Goal: Task Accomplishment & Management: Manage account settings

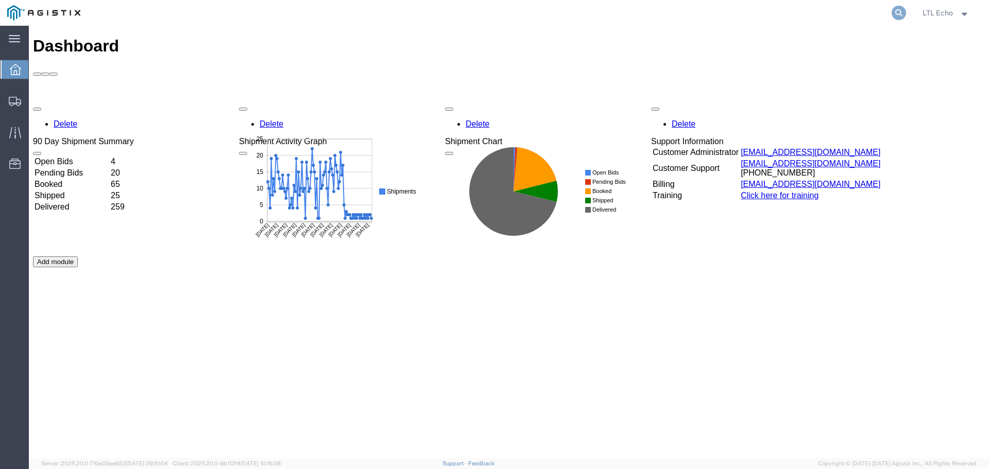
click at [900, 10] on icon at bounding box center [899, 13] width 14 height 14
click at [759, 11] on input "search" at bounding box center [735, 13] width 313 height 25
paste input "56889537"
type input "56889537"
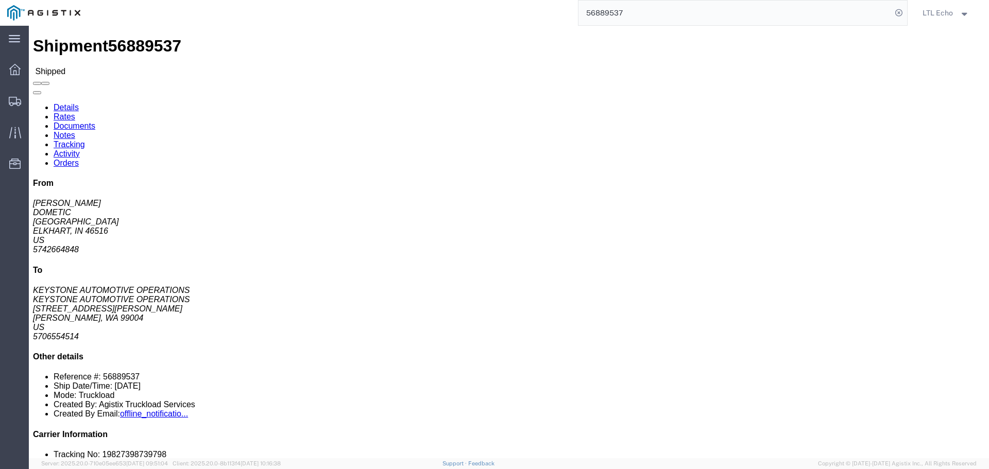
click link "Tracking"
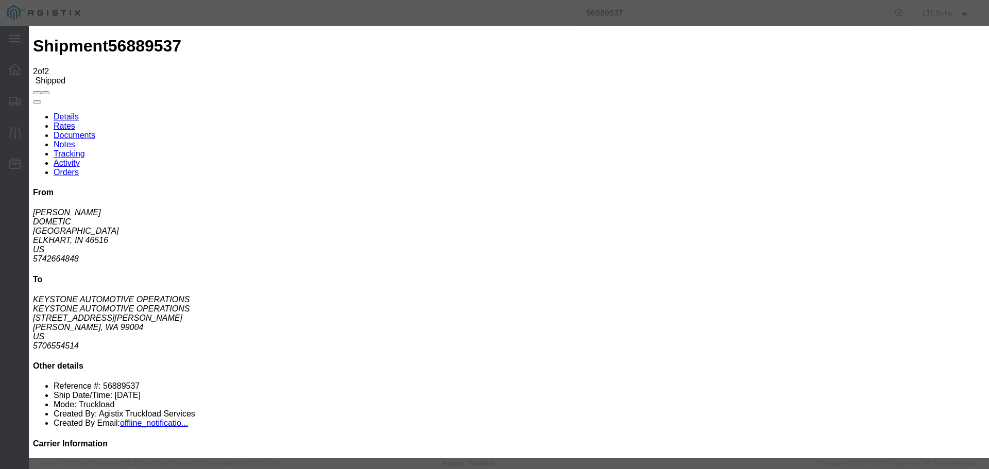
type input "[DATE]"
type input "1:00 PM"
select select "DELIVRED"
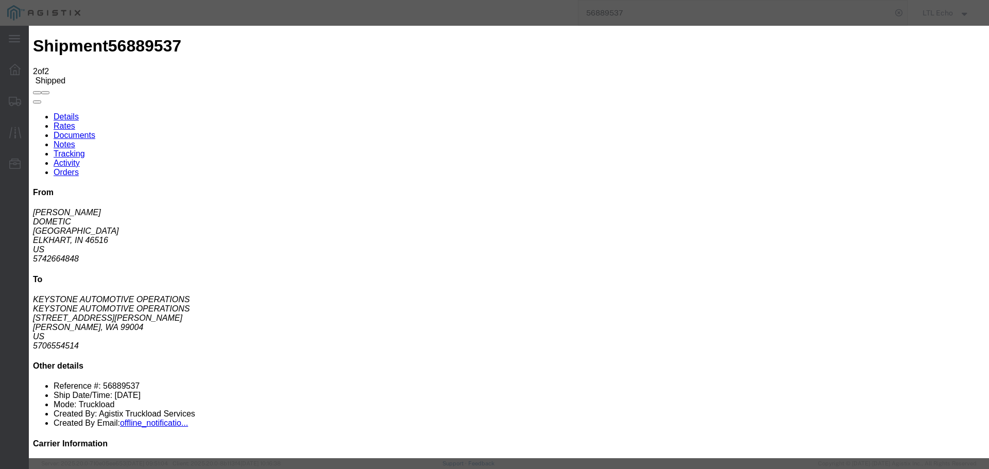
type input "[DATE]"
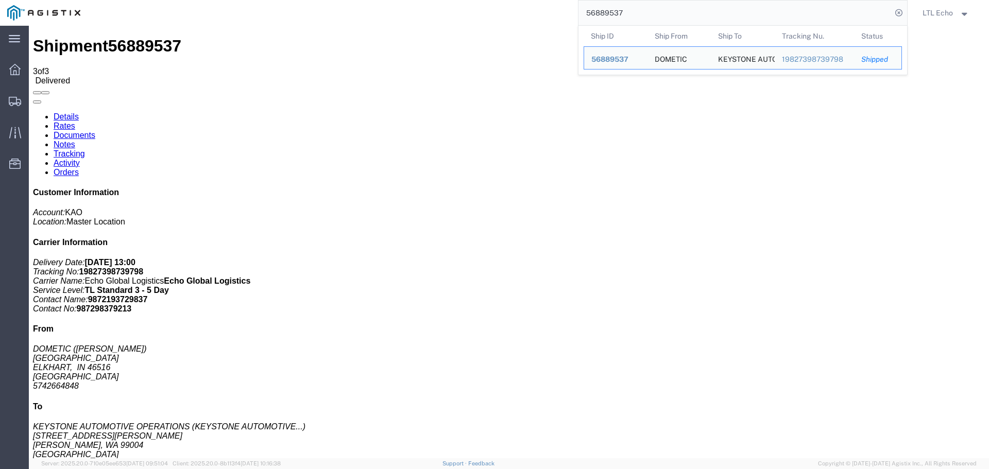
click at [615, 12] on input "56889537" at bounding box center [735, 13] width 313 height 25
paste input "95904"
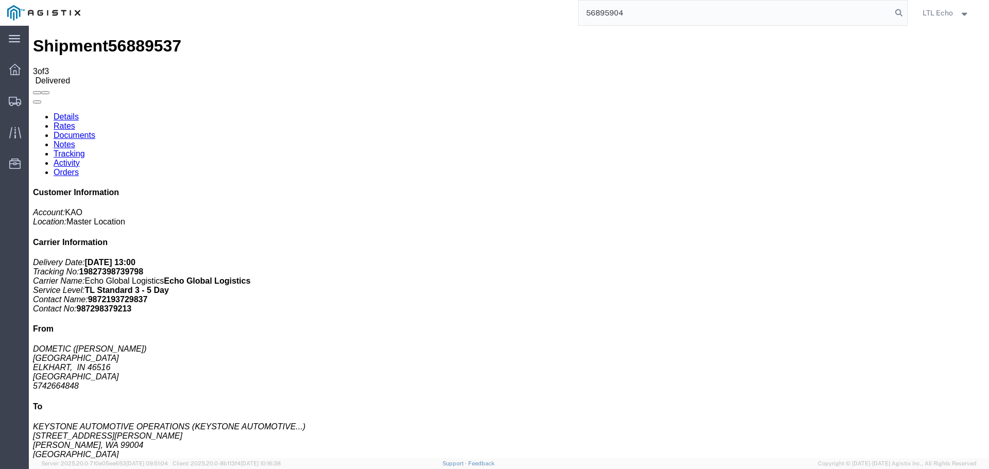
type input "56895904"
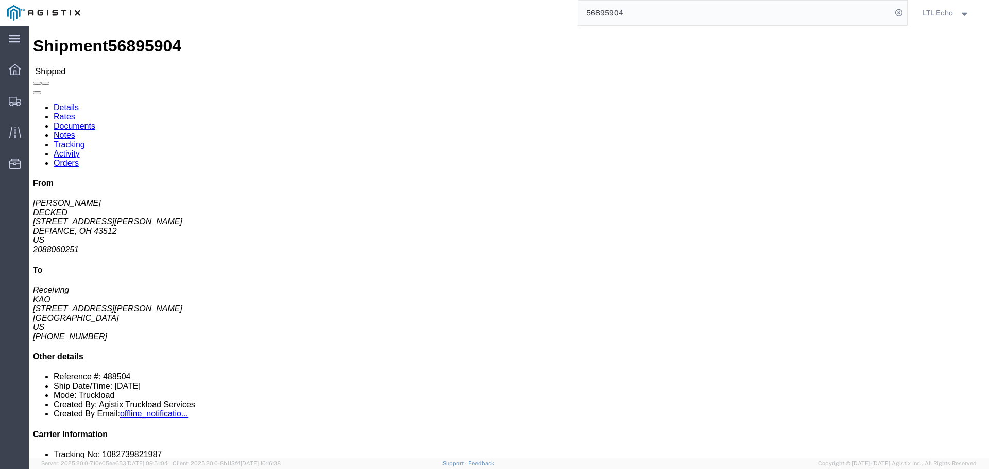
click link "Tracking"
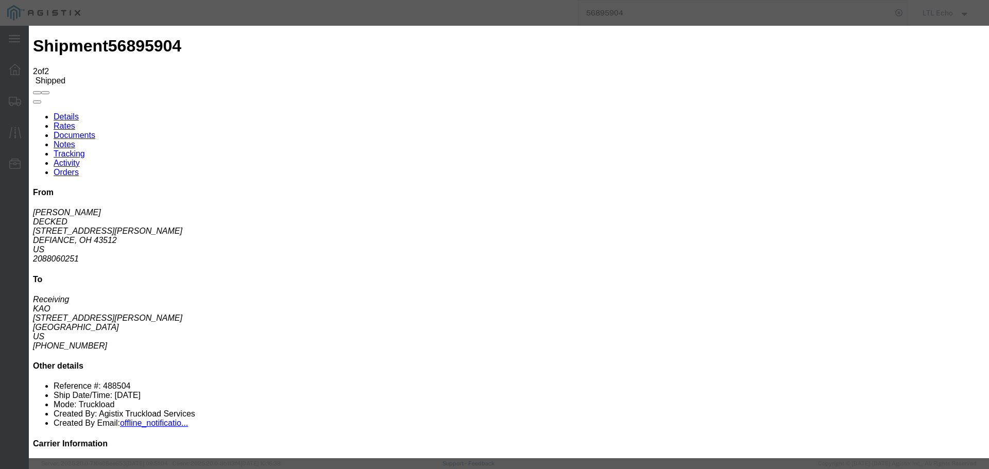
type input "[DATE]"
type input "1:00 PM"
select select "DELIVRED"
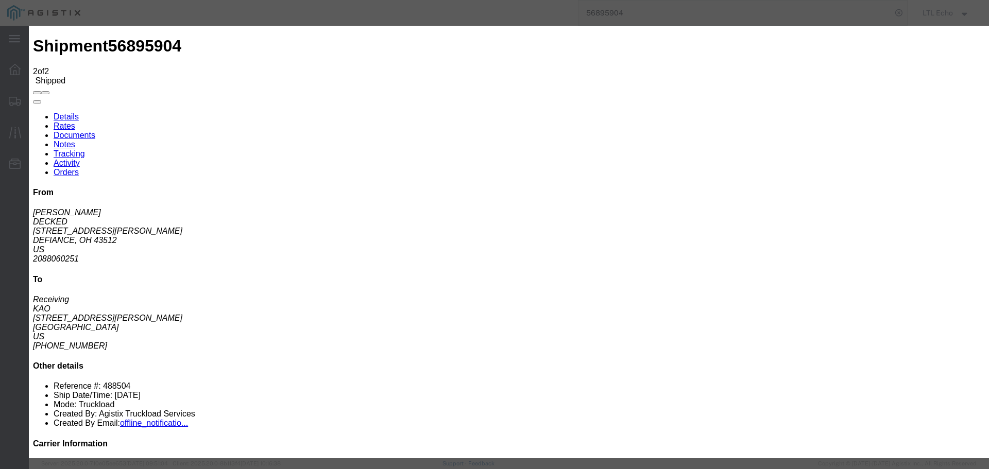
type input "[DATE]"
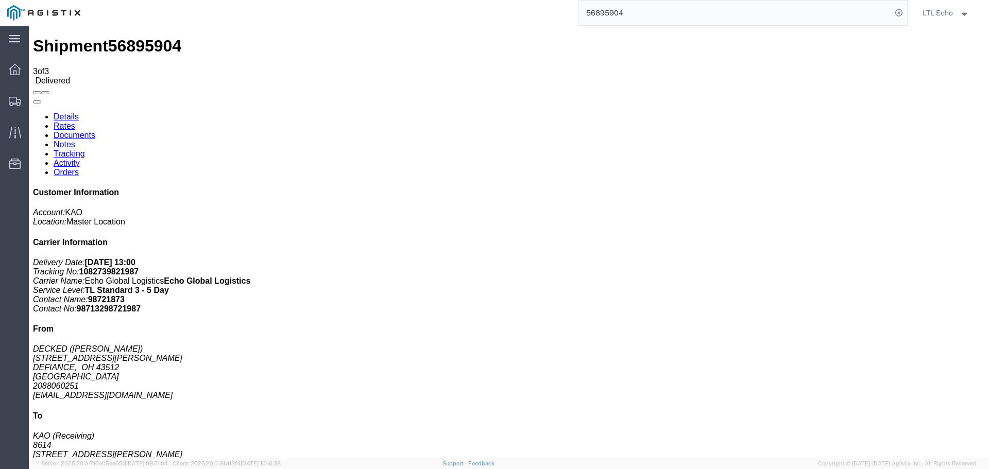
click at [608, 15] on input "56895904" at bounding box center [735, 13] width 313 height 25
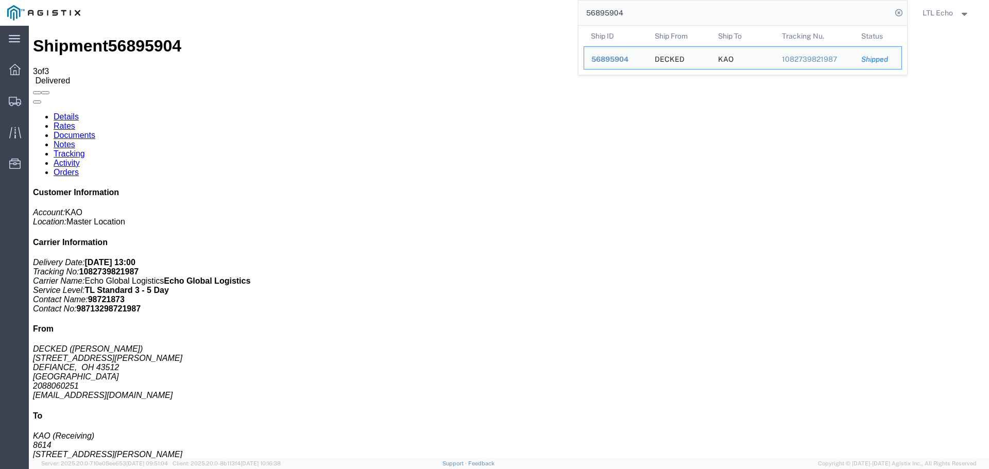
click at [608, 15] on input "56895904" at bounding box center [735, 13] width 313 height 25
paste input "900966"
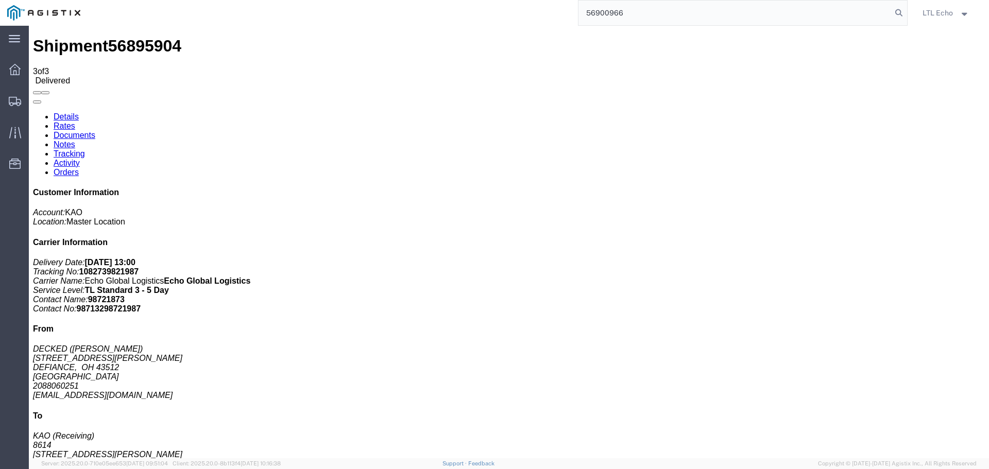
type input "56900966"
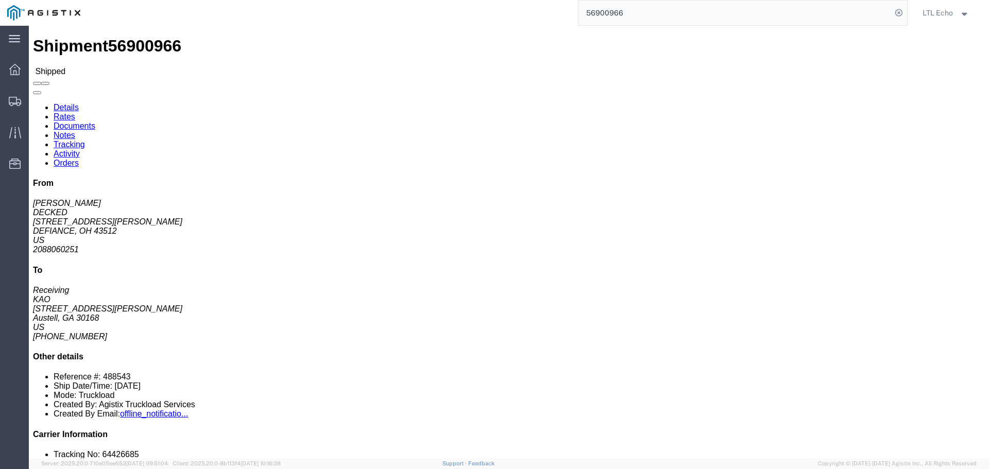
click link "Tracking"
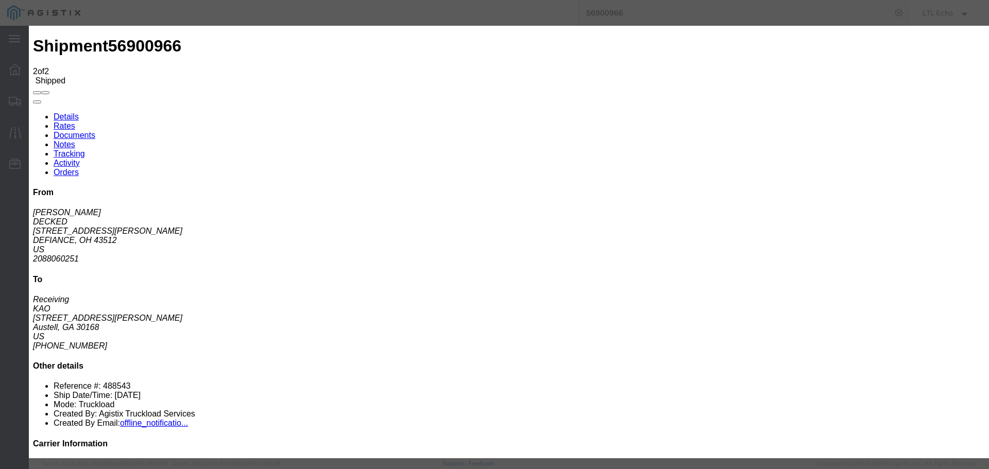
type input "[DATE]"
type input "2:00 PM"
select select "DELIVRED"
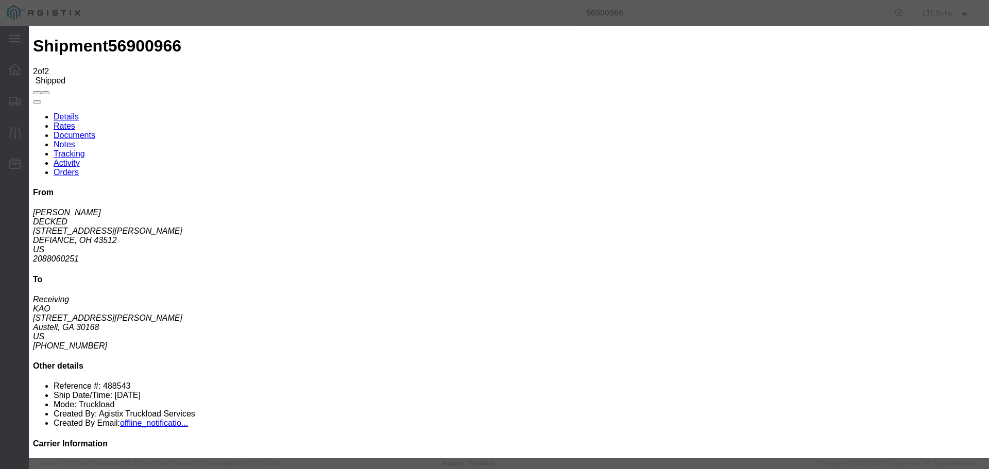
type input "[DATE]"
